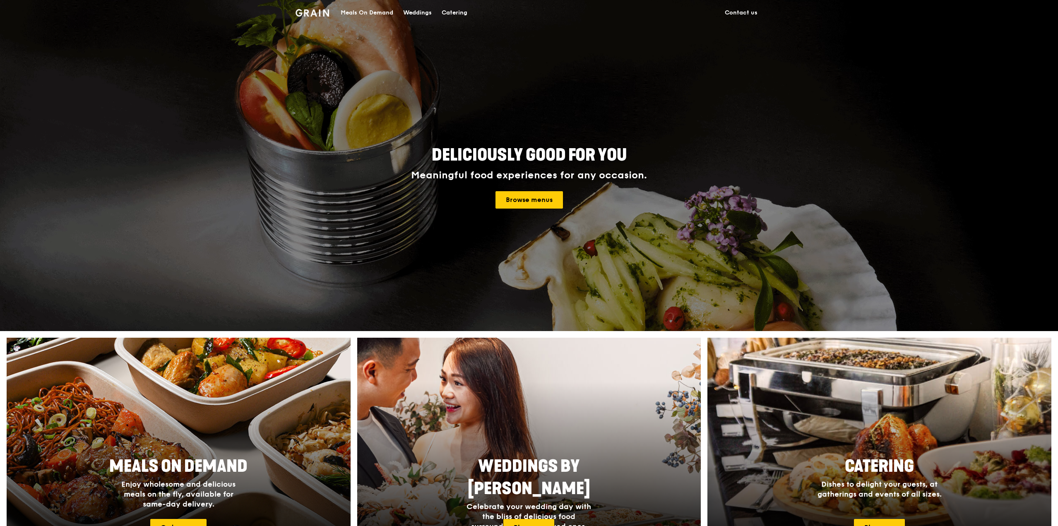
click at [360, 10] on div "Meals On Demand" at bounding box center [367, 12] width 53 height 25
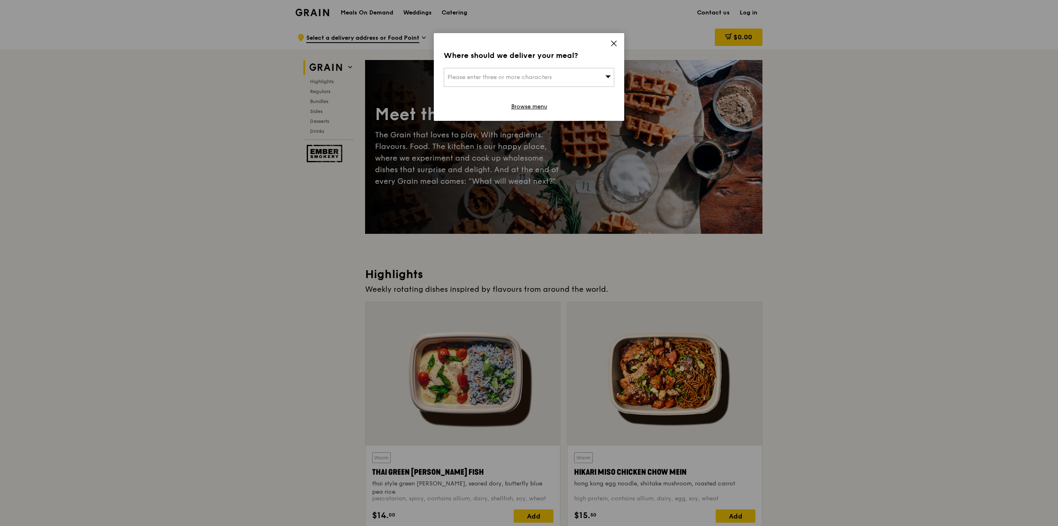
click at [552, 79] on span "Please enter three or more characters" at bounding box center [499, 77] width 104 height 7
type input "570157"
click at [581, 90] on div "570157" at bounding box center [590, 94] width 41 height 8
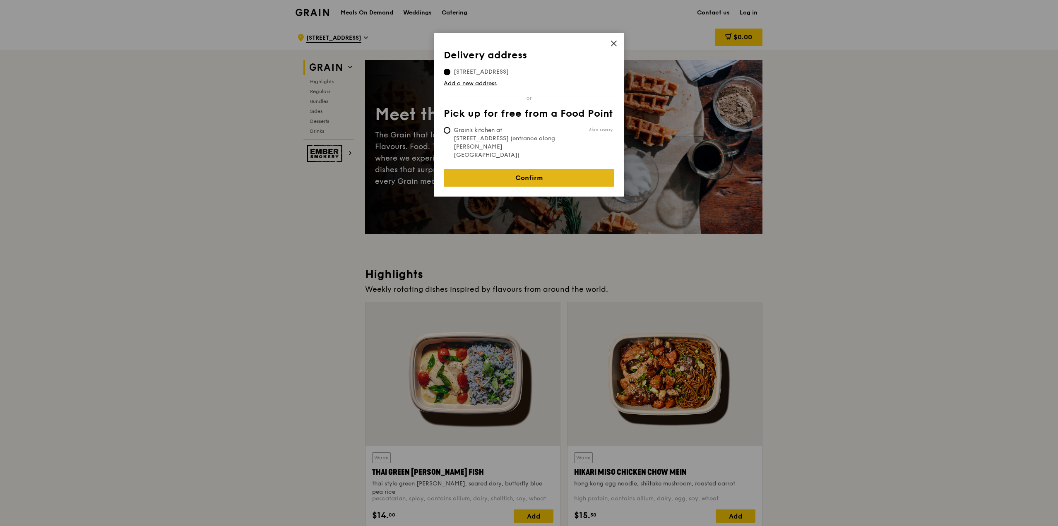
click at [514, 169] on link "Confirm" at bounding box center [529, 177] width 170 height 17
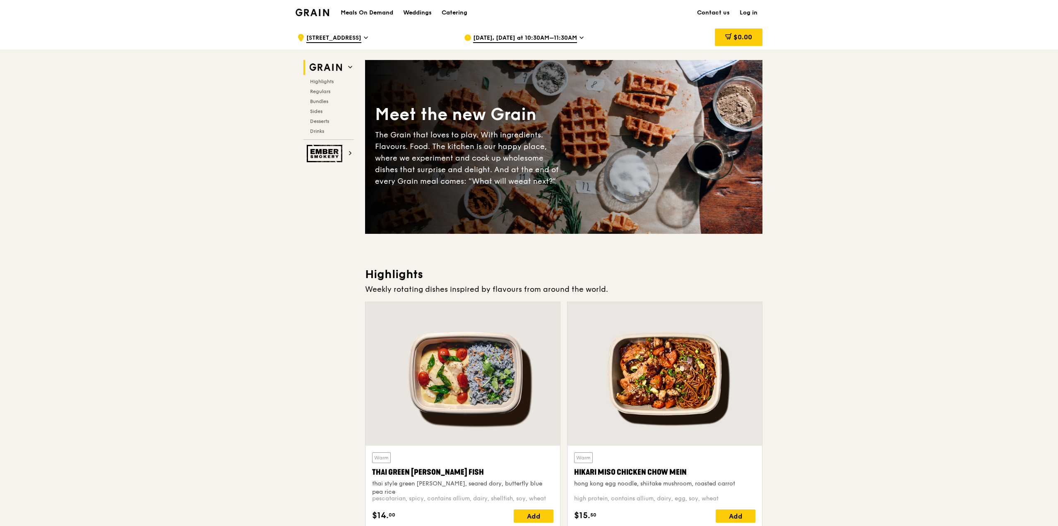
click at [535, 36] on span "[DATE], [DATE] at 10:30AM–11:30AM" at bounding box center [525, 38] width 104 height 9
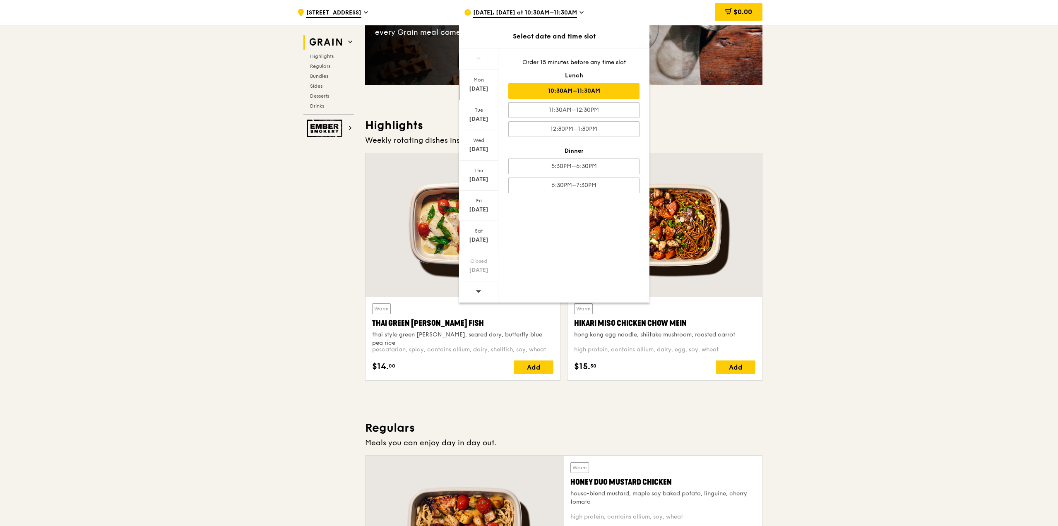
scroll to position [166, 0]
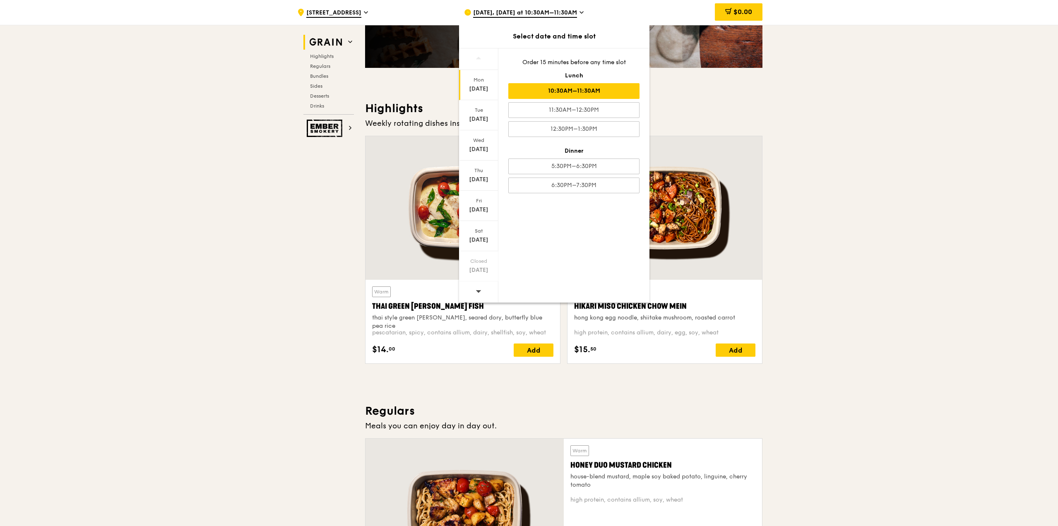
click at [478, 290] on icon at bounding box center [478, 291] width 5 height 2
click at [475, 245] on div "[DATE]" at bounding box center [478, 236] width 39 height 30
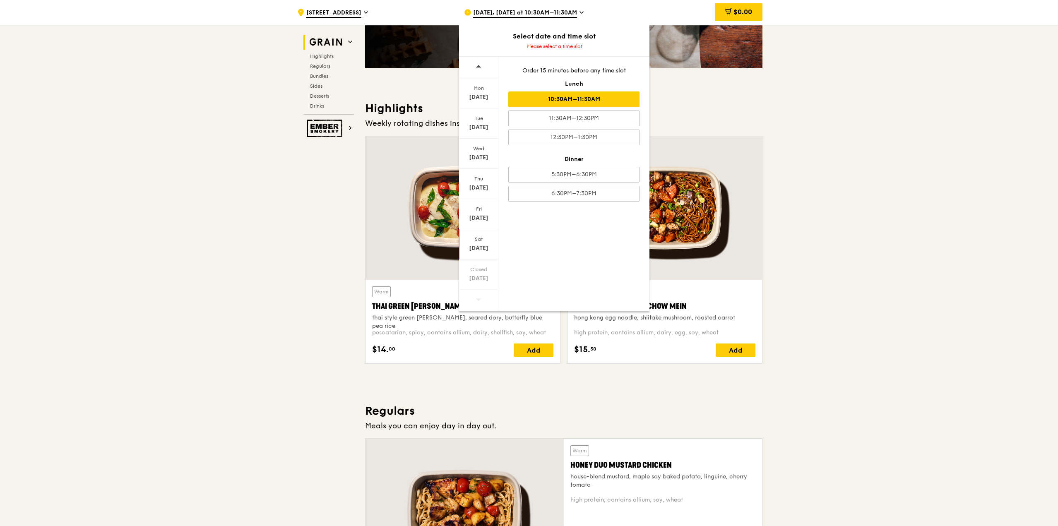
click at [595, 102] on div "10:30AM–11:30AM" at bounding box center [573, 99] width 131 height 16
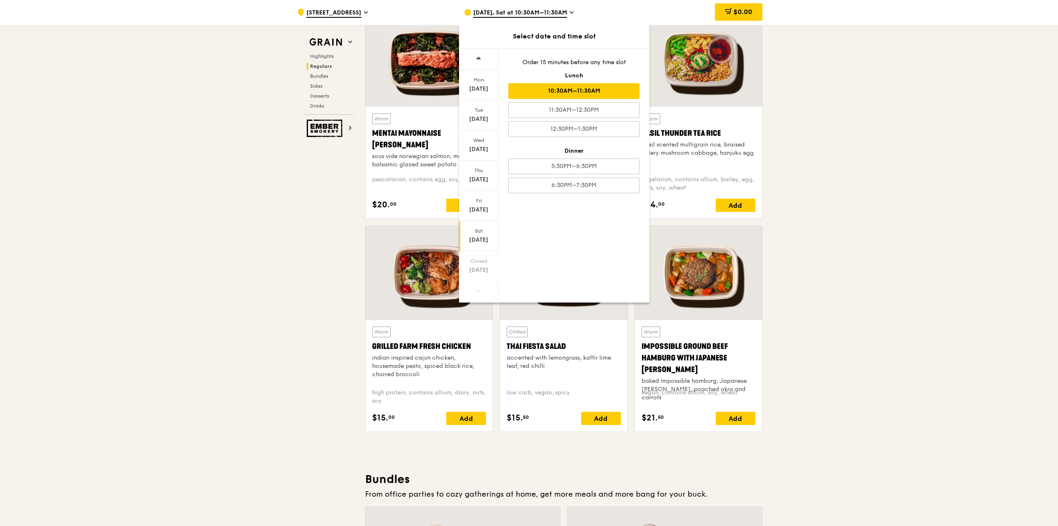
scroll to position [786, 0]
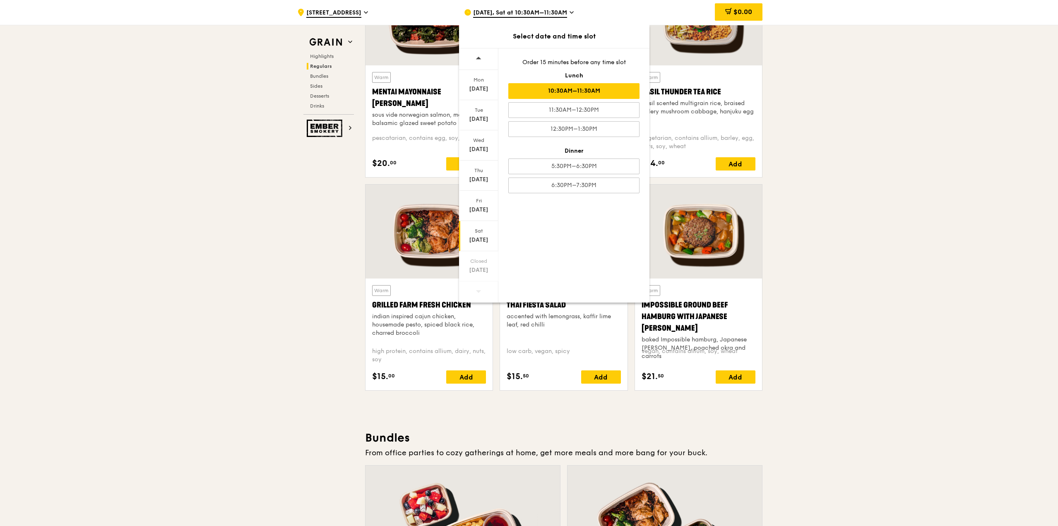
click at [413, 237] on div at bounding box center [428, 232] width 127 height 94
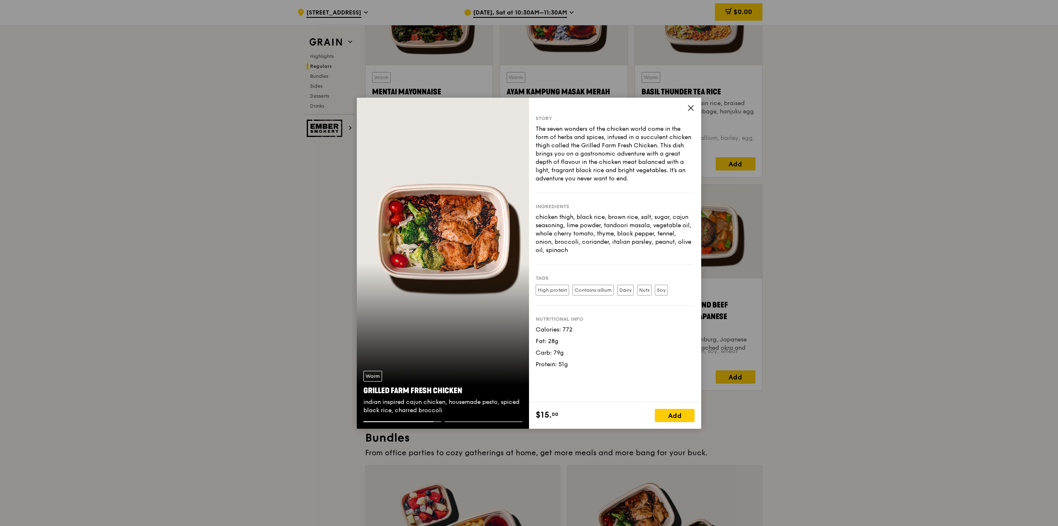
click at [692, 104] on icon at bounding box center [690, 107] width 7 height 7
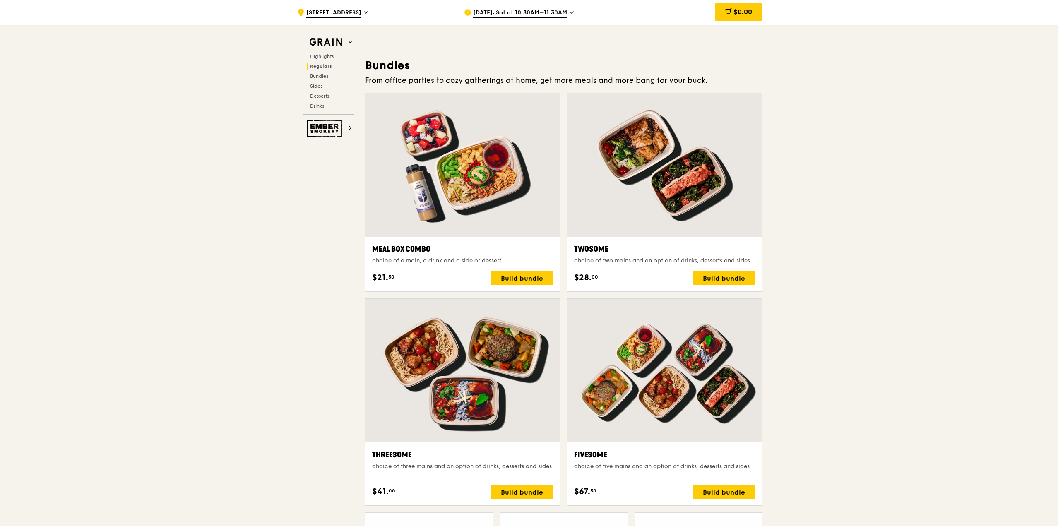
scroll to position [1241, 0]
